Goal: Task Accomplishment & Management: Manage account settings

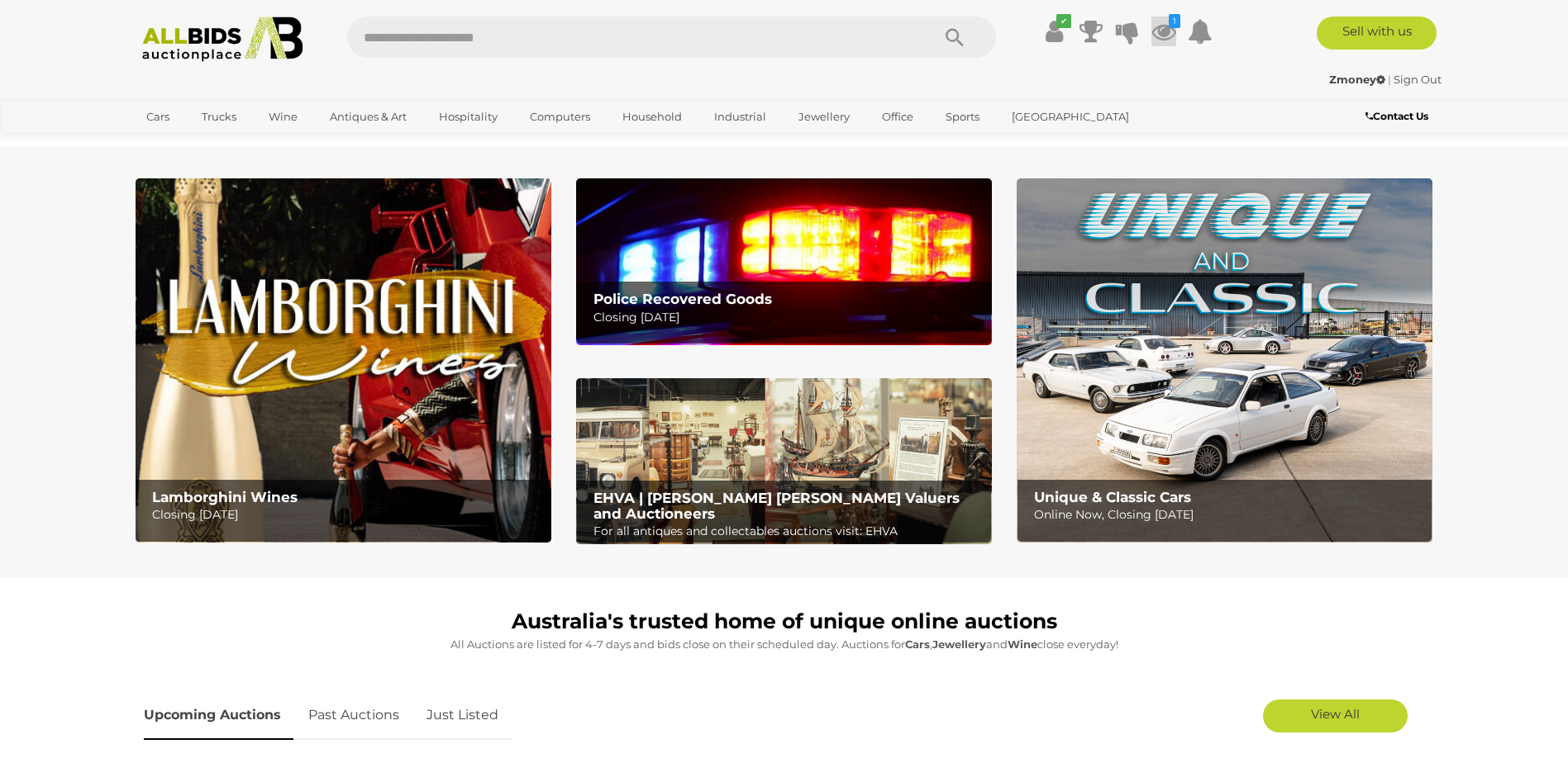
click at [1162, 32] on icon at bounding box center [1163, 32] width 24 height 30
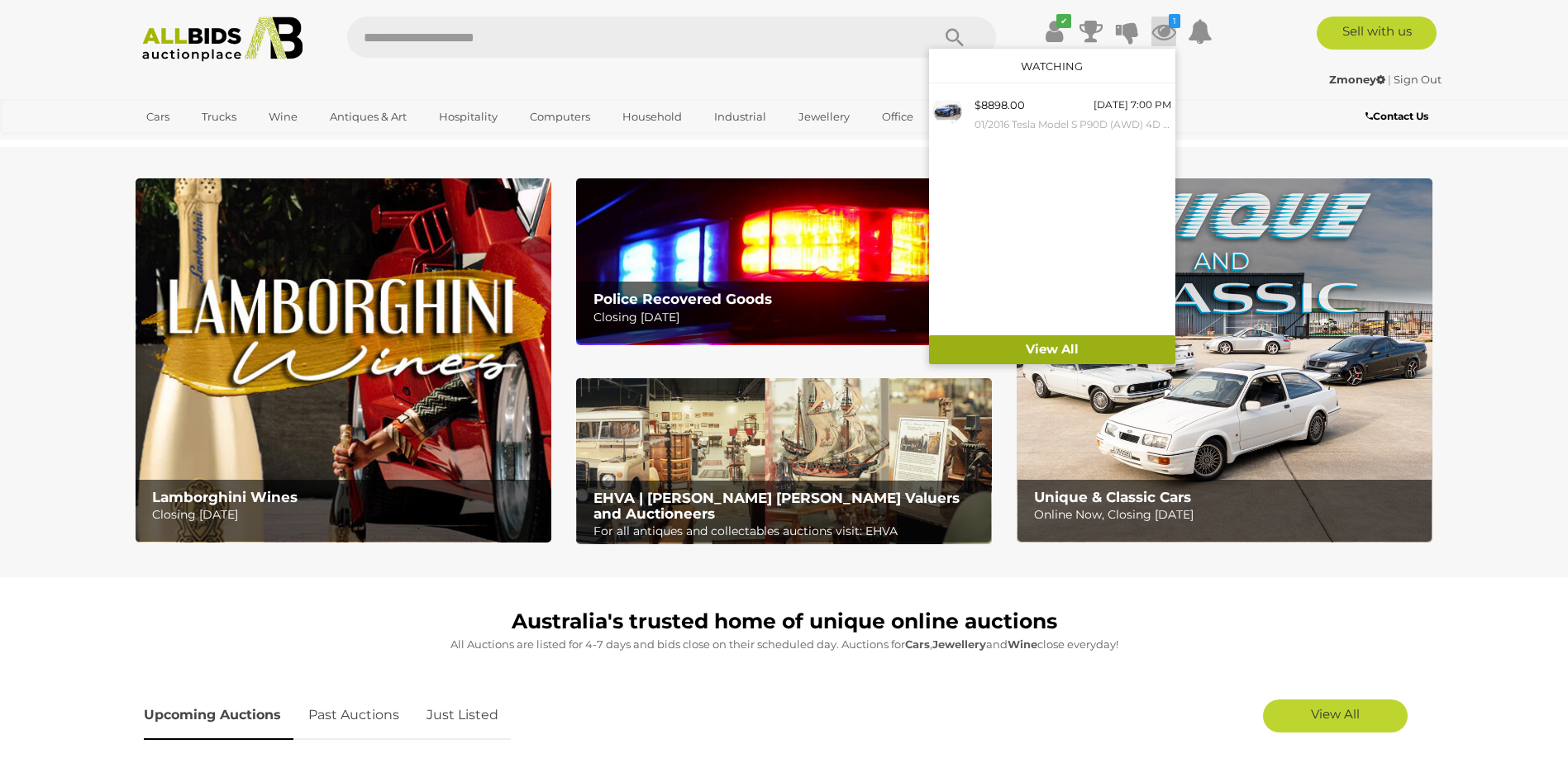
click at [1098, 347] on link "View All" at bounding box center [1052, 349] width 246 height 29
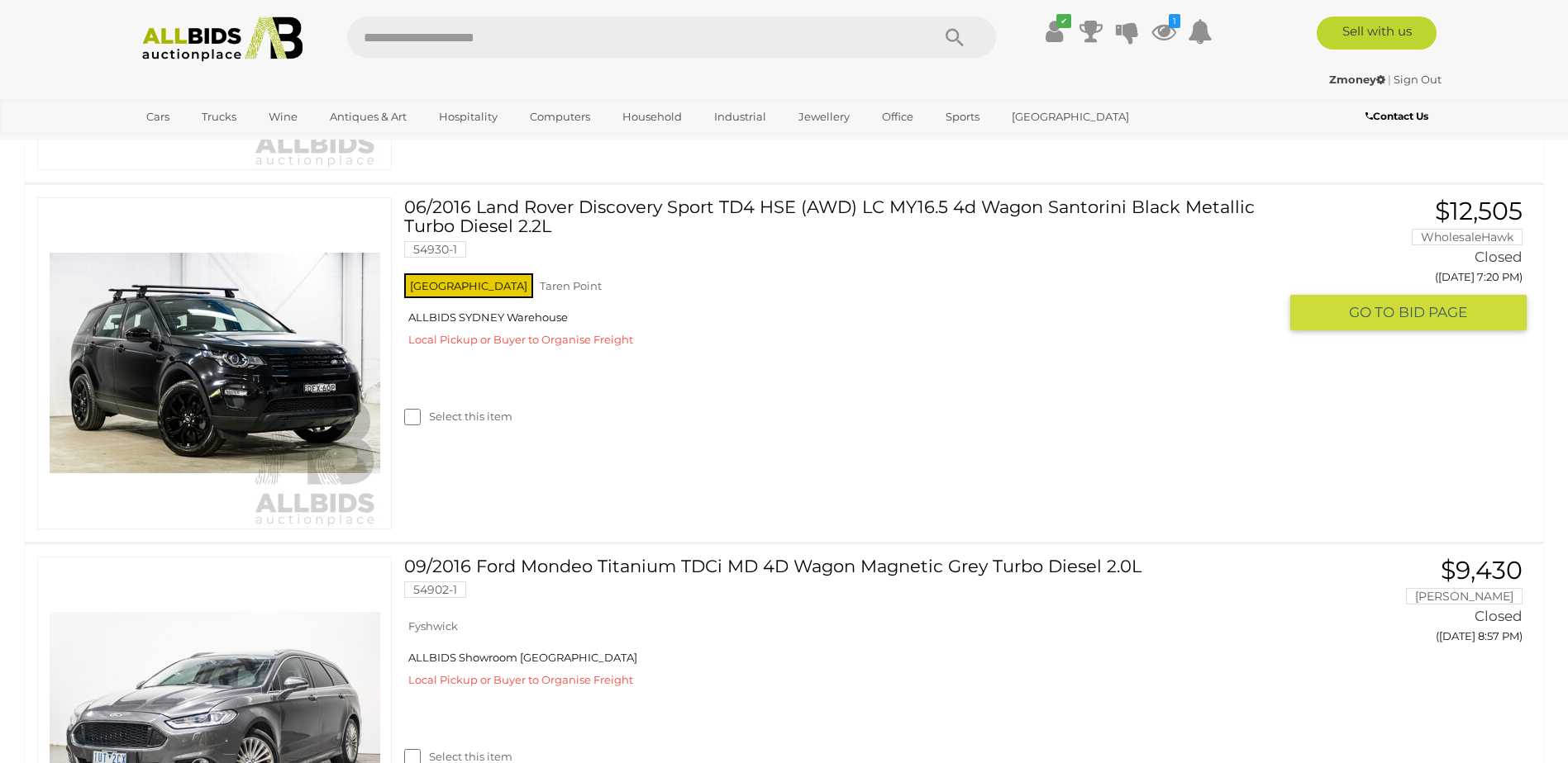
scroll to position [1322, 0]
